Goal: Task Accomplishment & Management: Use online tool/utility

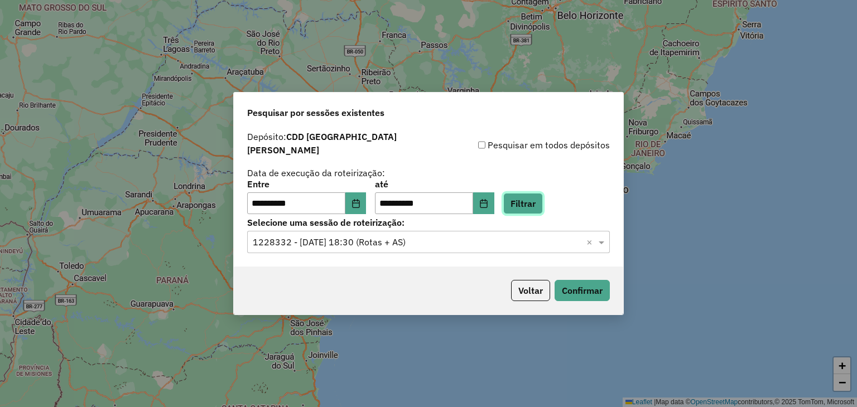
click at [529, 197] on button "Filtrar" at bounding box center [523, 203] width 40 height 21
click at [568, 286] on button "Confirmar" at bounding box center [581, 290] width 55 height 21
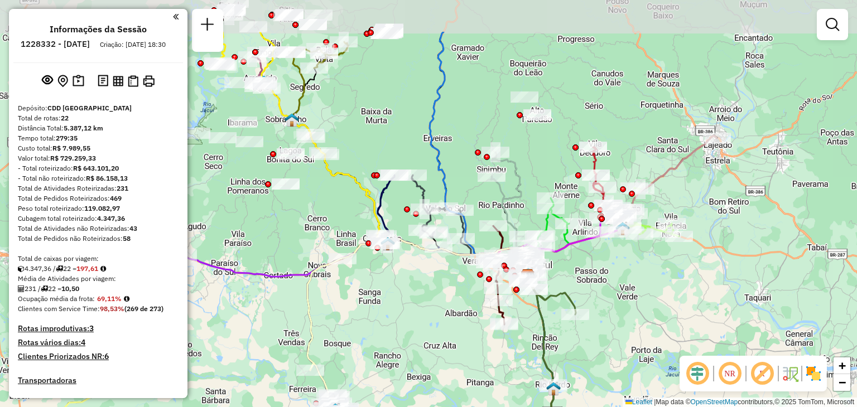
drag, startPoint x: 331, startPoint y: 214, endPoint x: 438, endPoint y: 292, distance: 132.4
click at [438, 292] on div "Janela de atendimento Grade de atendimento Capacidade Transportadoras Veículos …" at bounding box center [428, 203] width 857 height 407
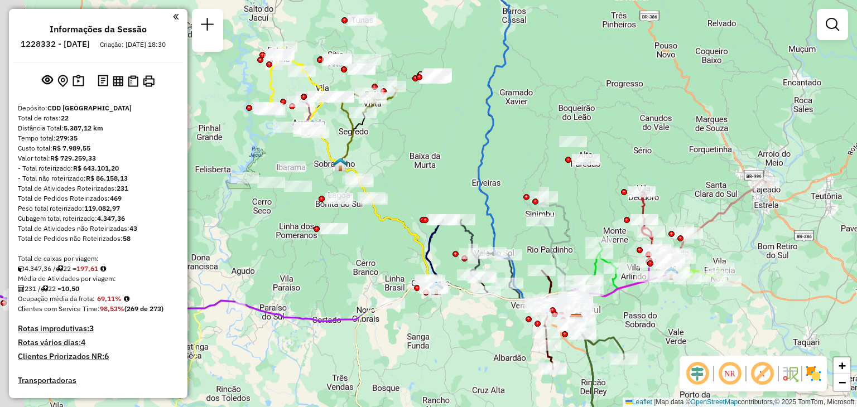
drag, startPoint x: 337, startPoint y: 211, endPoint x: 386, endPoint y: 255, distance: 66.0
click at [386, 255] on div "Janela de atendimento Grade de atendimento Capacidade Transportadoras Veículos …" at bounding box center [428, 203] width 857 height 407
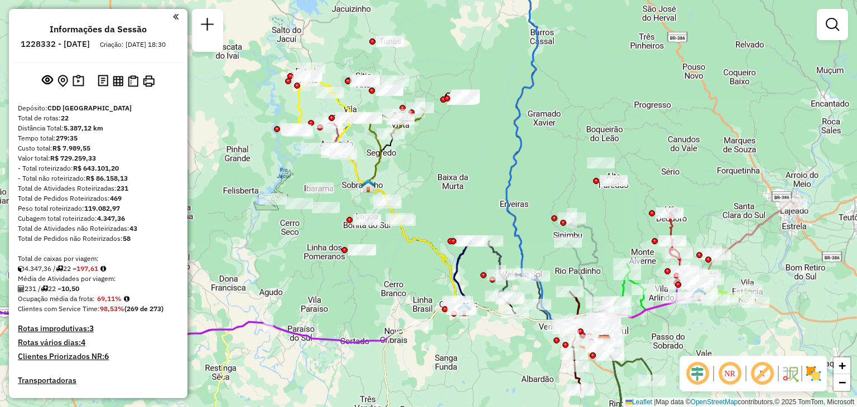
drag, startPoint x: 402, startPoint y: 181, endPoint x: 438, endPoint y: 202, distance: 42.5
click at [438, 202] on div "Janela de atendimento Grade de atendimento Capacidade Transportadoras Veículos …" at bounding box center [428, 203] width 857 height 407
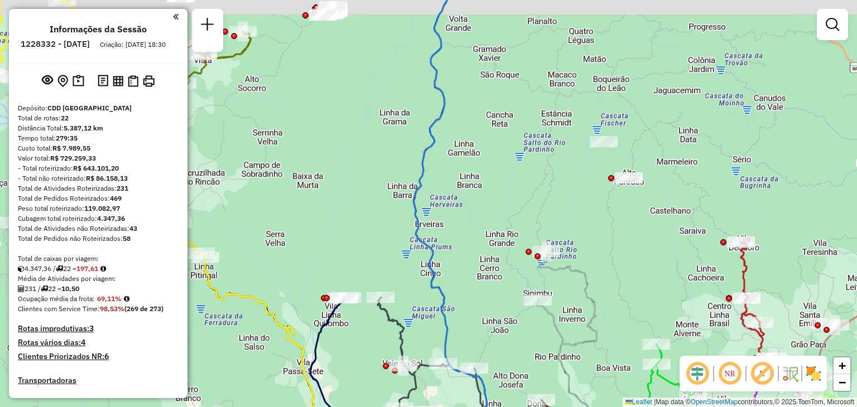
drag, startPoint x: 547, startPoint y: 199, endPoint x: 659, endPoint y: 241, distance: 120.4
click at [659, 241] on div "Janela de atendimento Grade de atendimento Capacidade Transportadoras Veículos …" at bounding box center [428, 203] width 857 height 407
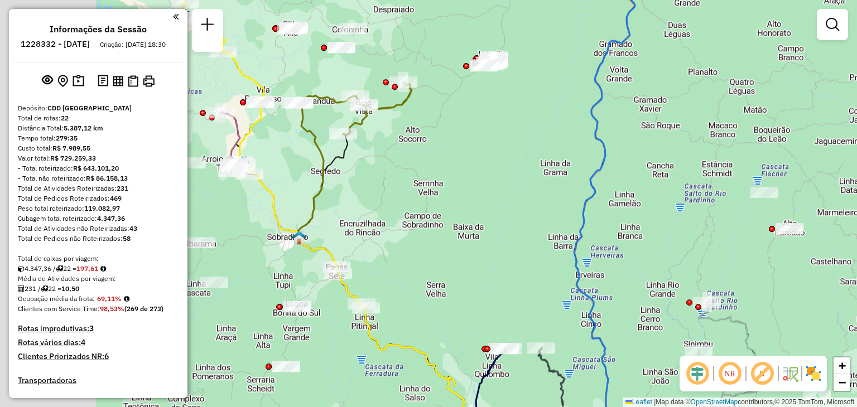
drag, startPoint x: 377, startPoint y: 197, endPoint x: 553, endPoint y: 256, distance: 185.4
click at [553, 256] on div "Janela de atendimento Grade de atendimento Capacidade Transportadoras Veículos …" at bounding box center [428, 203] width 857 height 407
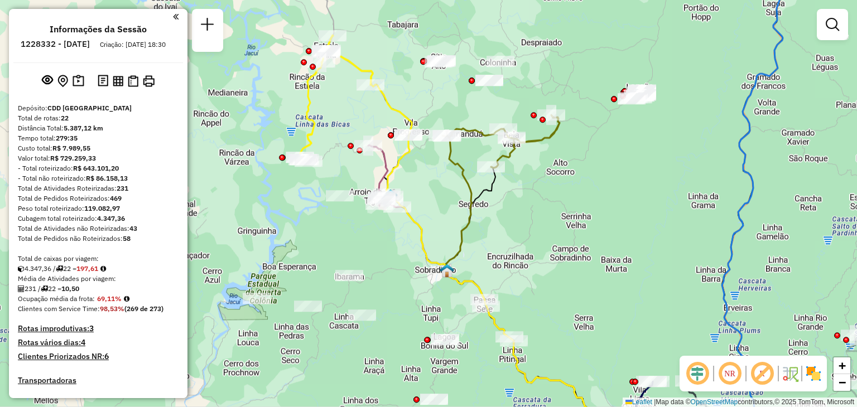
drag, startPoint x: 455, startPoint y: 279, endPoint x: 544, endPoint y: 289, distance: 89.2
click at [544, 289] on div "Janela de atendimento Grade de atendimento Capacidade Transportadoras Veículos …" at bounding box center [428, 203] width 857 height 407
